Goal: Task Accomplishment & Management: Complete application form

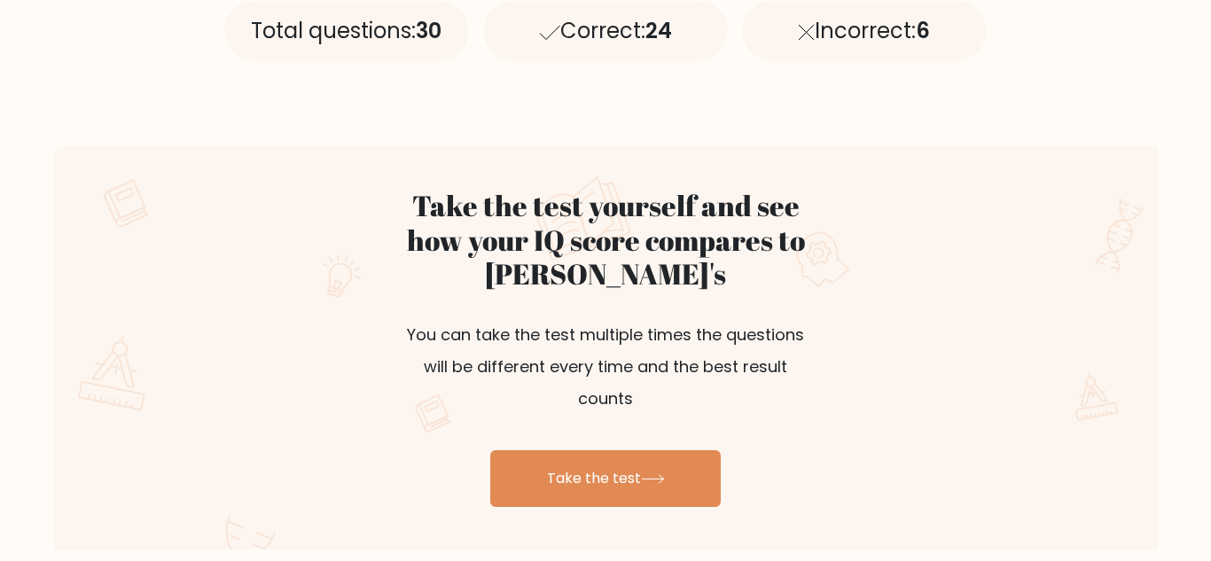
scroll to position [866, 0]
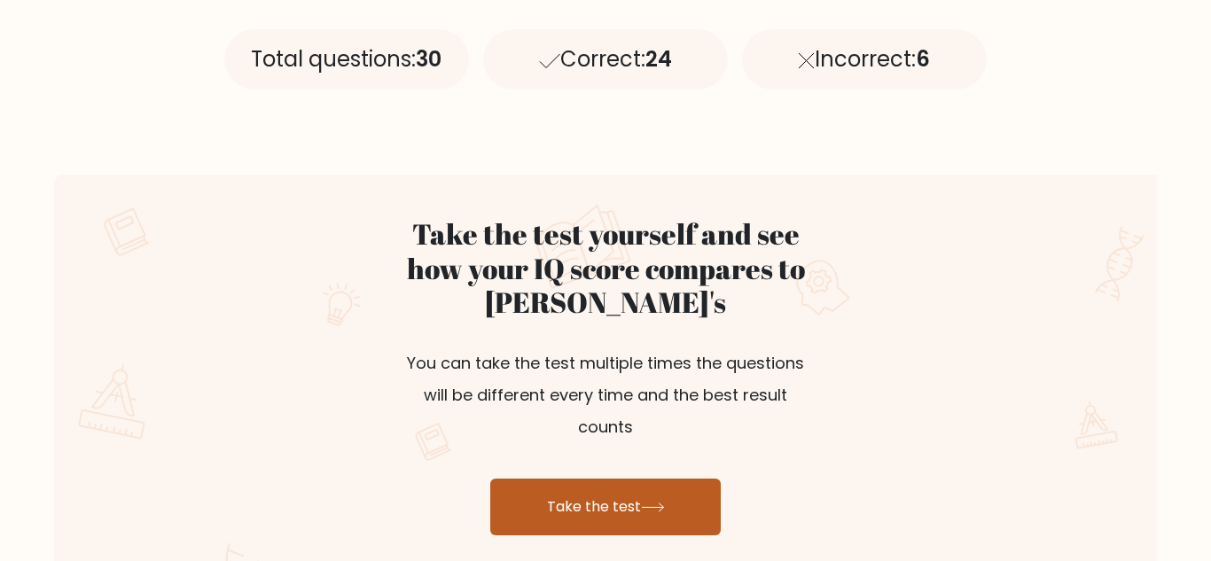
click at [559, 479] on link "Take the test" at bounding box center [605, 507] width 231 height 57
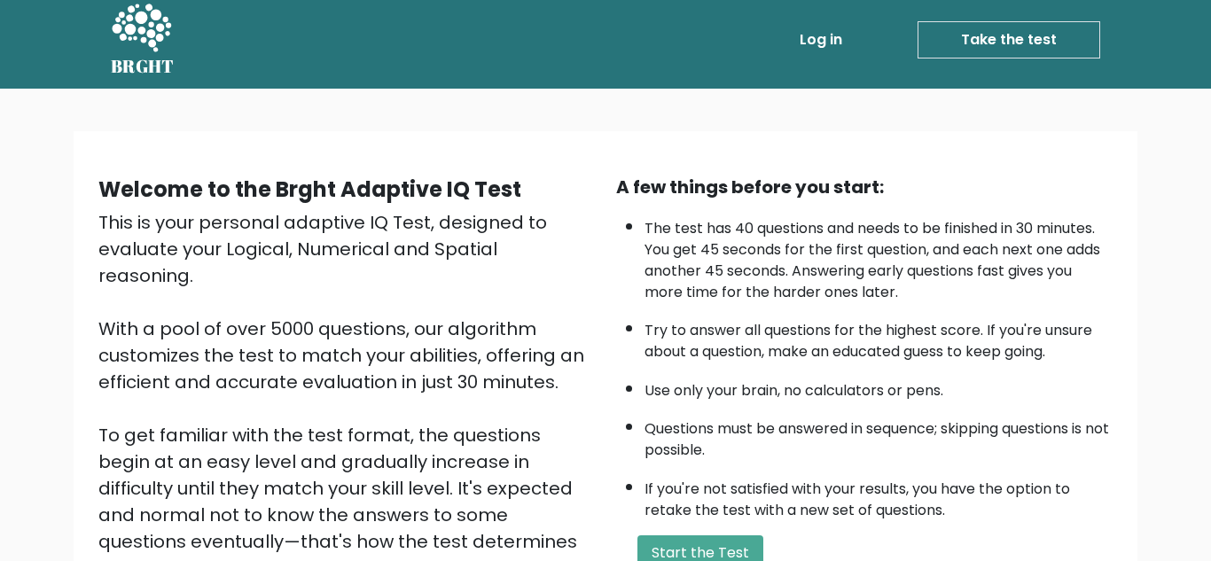
scroll to position [251, 0]
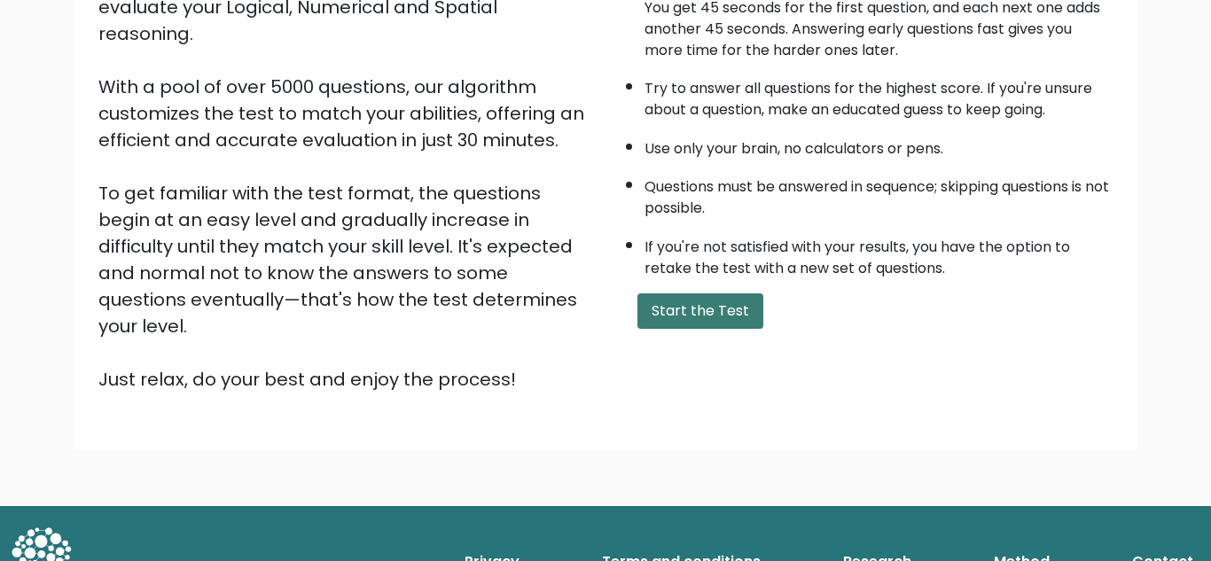
click at [687, 304] on button "Start the Test" at bounding box center [701, 311] width 126 height 35
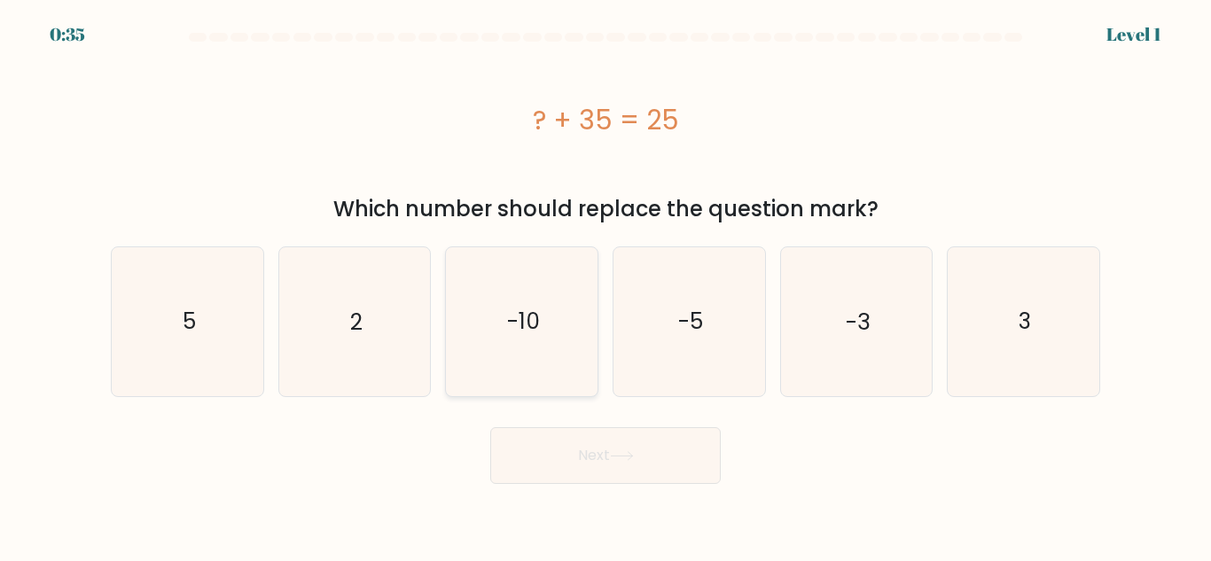
click at [527, 342] on icon "-10" at bounding box center [522, 321] width 148 height 148
click at [606, 286] on input "c. -10" at bounding box center [606, 283] width 1 height 4
radio input "true"
click at [714, 451] on button "Next" at bounding box center [605, 455] width 231 height 57
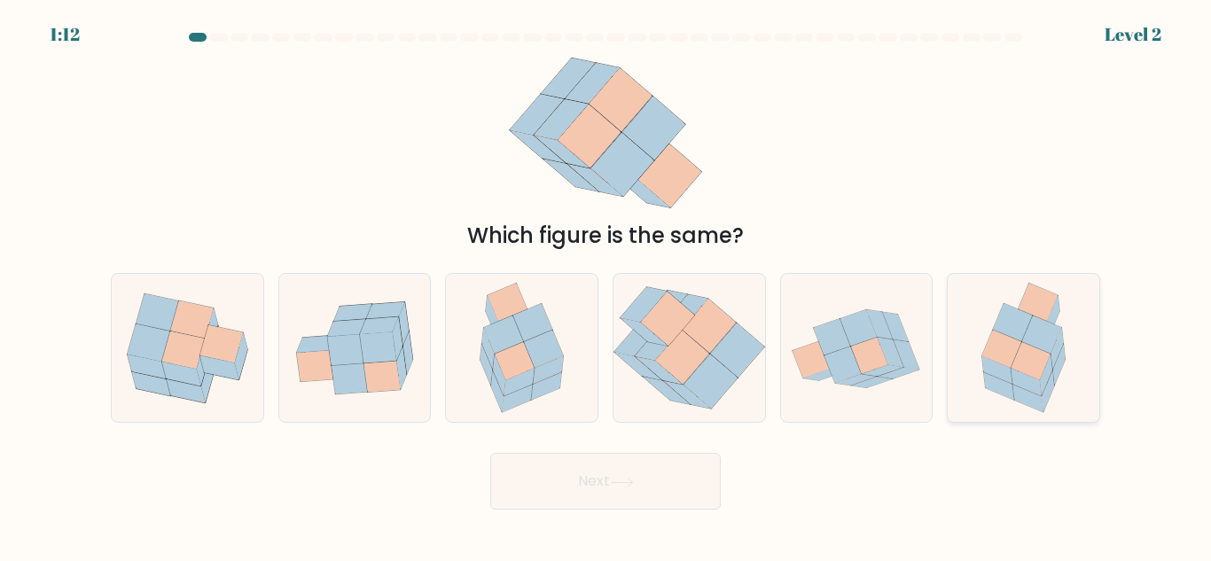
click at [1017, 341] on icon at bounding box center [1003, 350] width 40 height 38
click at [607, 286] on input "f." at bounding box center [606, 283] width 1 height 4
radio input "true"
click at [606, 478] on button "Next" at bounding box center [605, 481] width 231 height 57
